Goal: Use online tool/utility: Utilize a website feature to perform a specific function

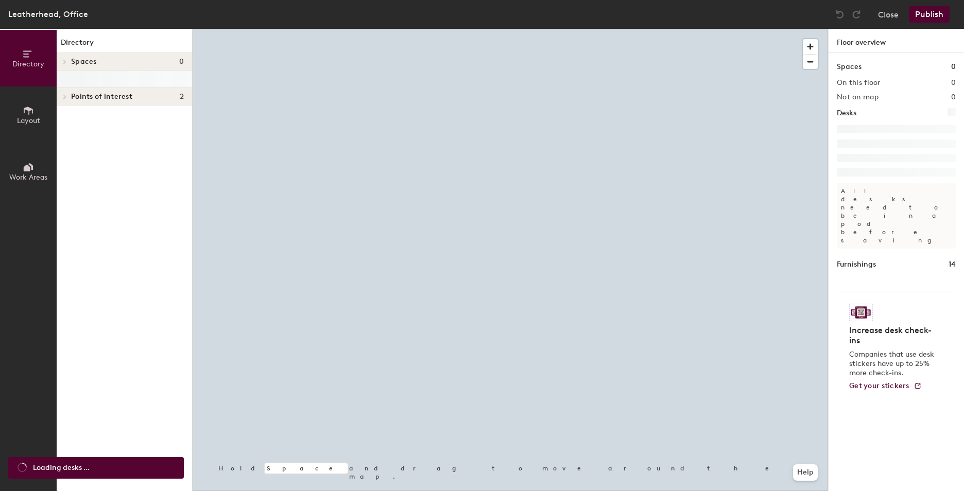
click at [40, 126] on button "Layout" at bounding box center [28, 114] width 57 height 57
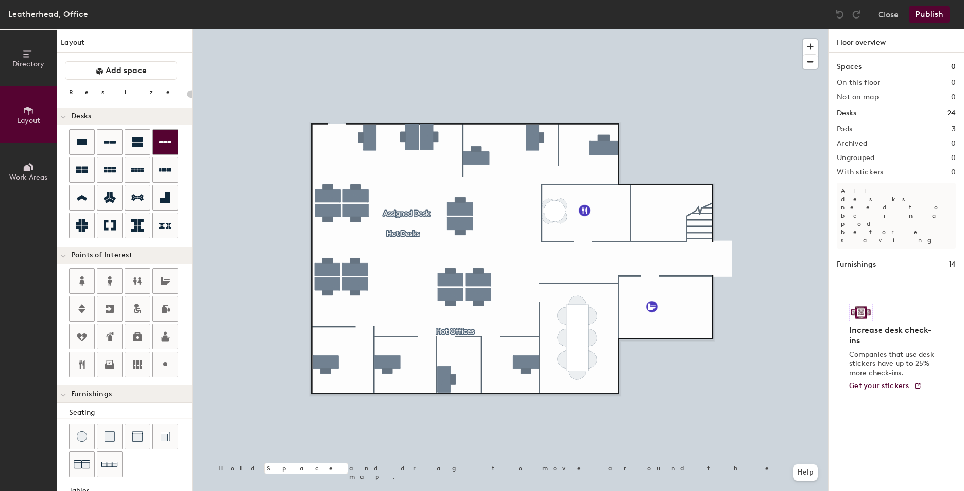
click at [247, 142] on div "Directory Layout Work Areas Layout Add space Resize Desks Points of Interest Fu…" at bounding box center [482, 260] width 964 height 462
type input "280"
click at [890, 13] on button "Close" at bounding box center [888, 14] width 21 height 16
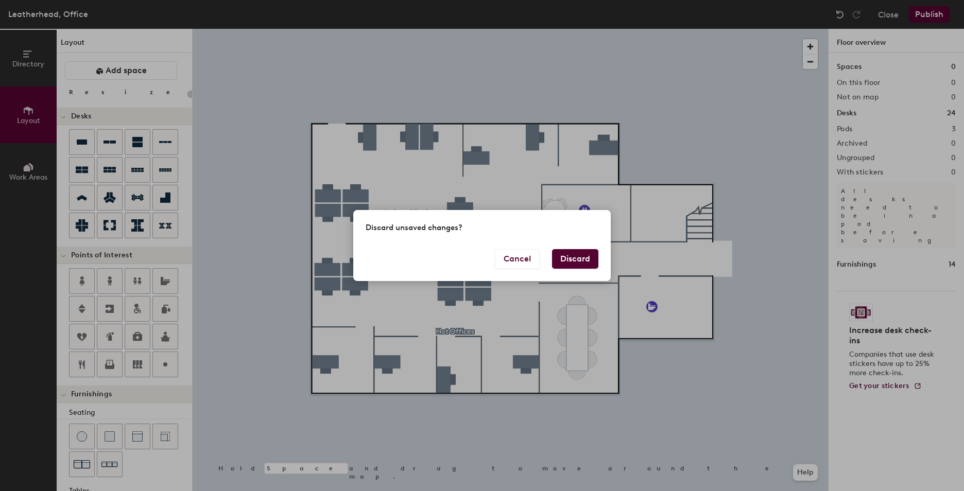
click at [573, 253] on button "Discard" at bounding box center [575, 259] width 46 height 20
type input "20"
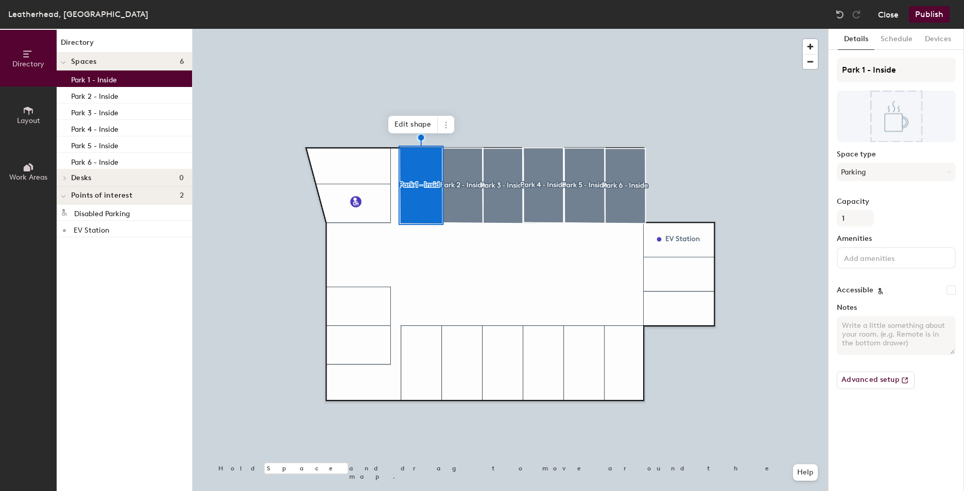
click at [890, 15] on button "Close" at bounding box center [888, 14] width 21 height 16
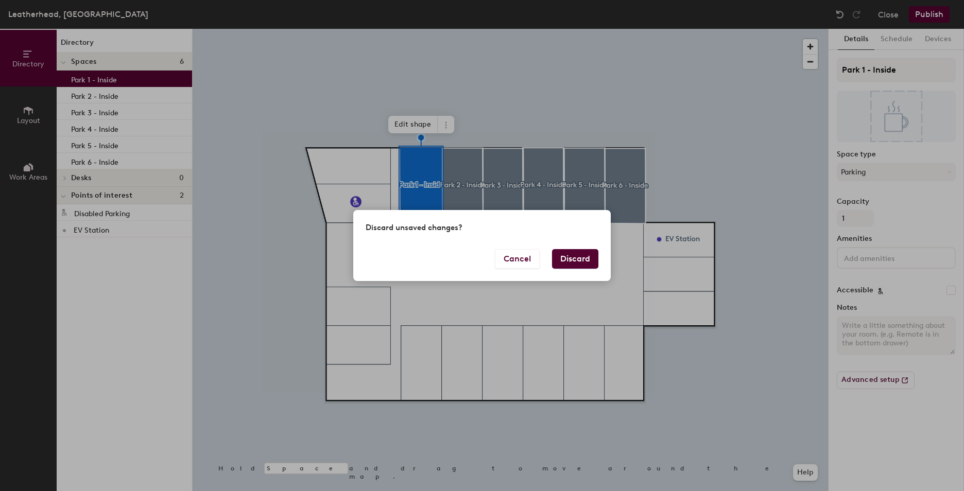
click at [578, 272] on div "Cancel Discard" at bounding box center [481, 265] width 257 height 32
click at [572, 253] on button "Discard" at bounding box center [575, 259] width 46 height 20
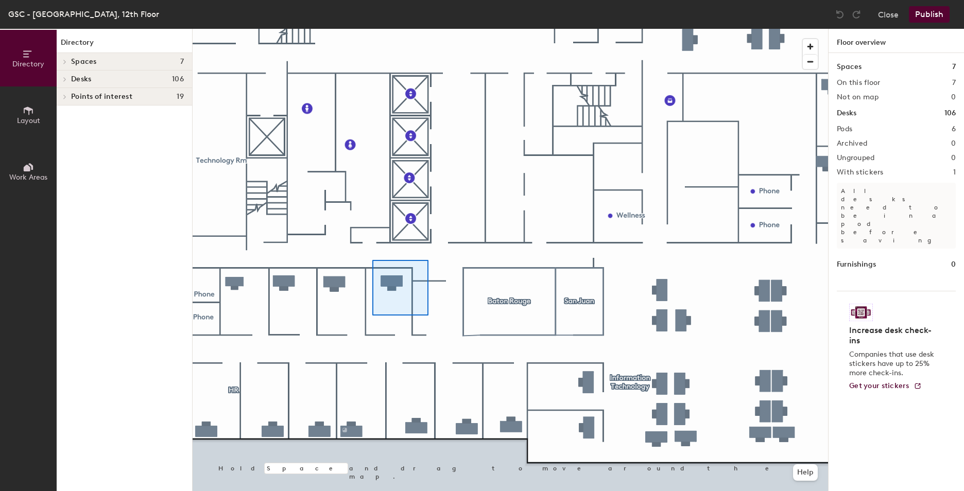
click at [373, 29] on div at bounding box center [509, 29] width 635 height 0
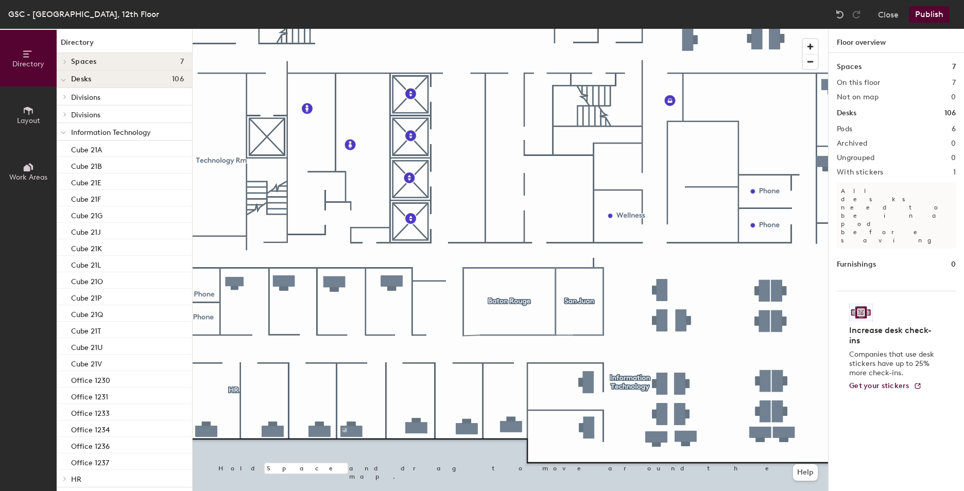
click at [34, 117] on span "Layout" at bounding box center [28, 120] width 23 height 9
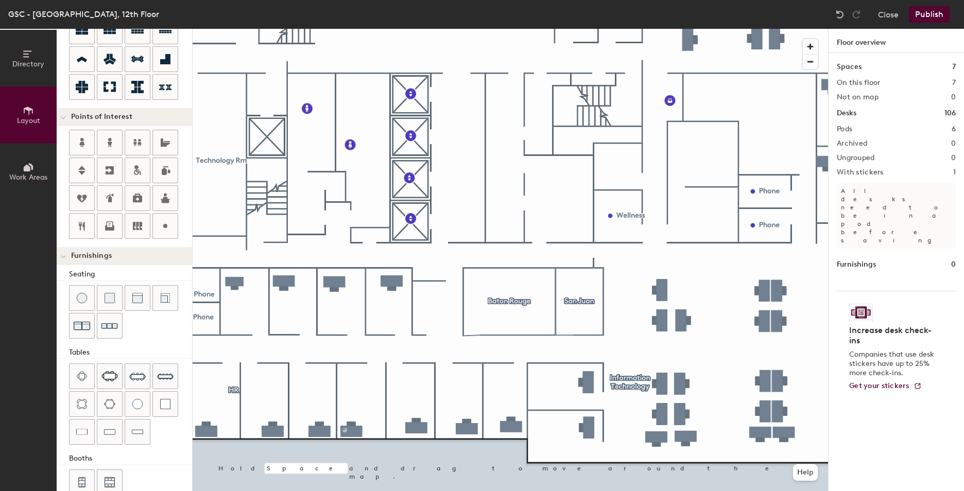
scroll to position [138, 0]
click at [514, 300] on div "Directory Layout Work Areas Layout Add space Resize Desks Points of Interest Fu…" at bounding box center [482, 260] width 964 height 462
click at [931, 11] on button "Publish" at bounding box center [928, 14] width 41 height 16
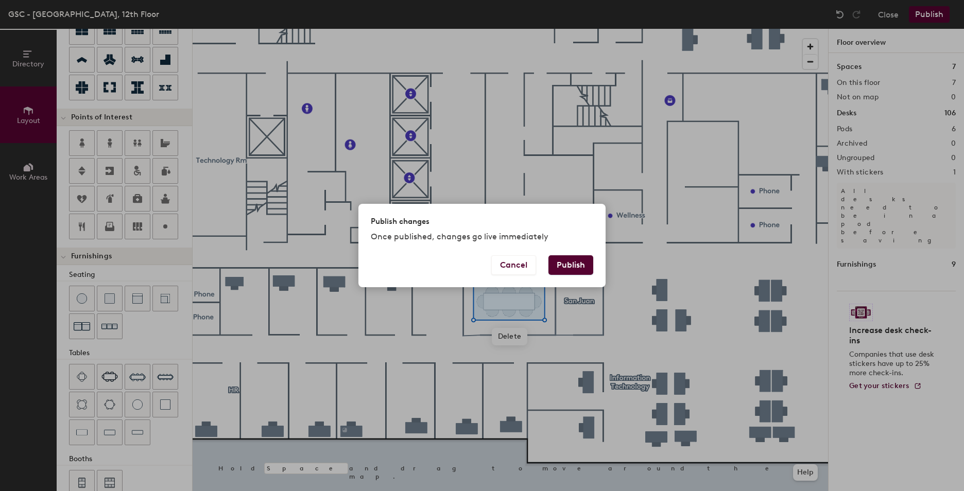
click at [565, 262] on button "Publish" at bounding box center [570, 265] width 45 height 20
type input "20"
